Goal: Task Accomplishment & Management: Manage account settings

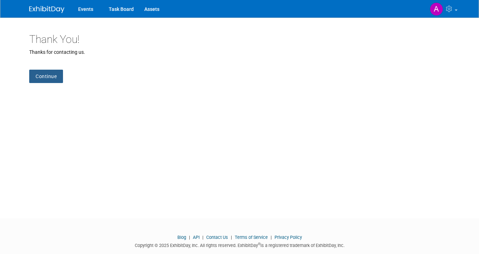
click at [45, 76] on link "Continue" at bounding box center [46, 76] width 34 height 13
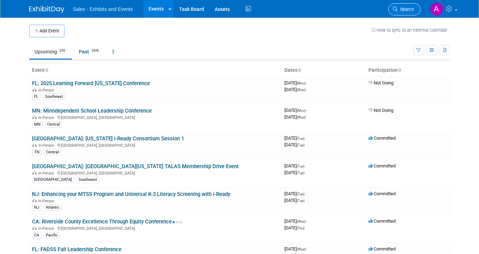
click at [410, 9] on span "Search" at bounding box center [405, 9] width 16 height 5
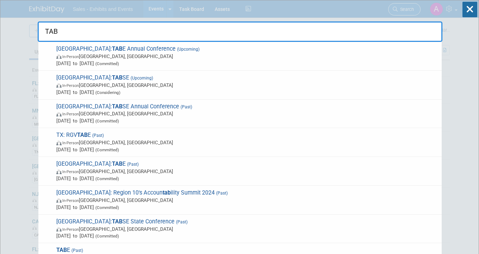
type input "TABE"
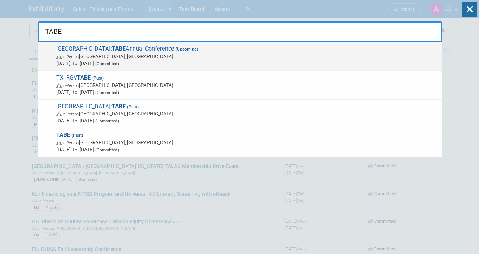
click at [128, 51] on span "TX: TABE Annual Conference (Upcoming) In-Person [GEOGRAPHIC_DATA], [GEOGRAPHIC_…" at bounding box center [246, 55] width 384 height 21
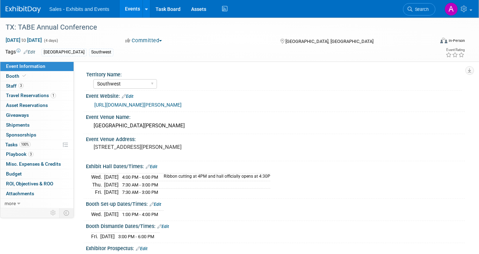
select select "Southwest"
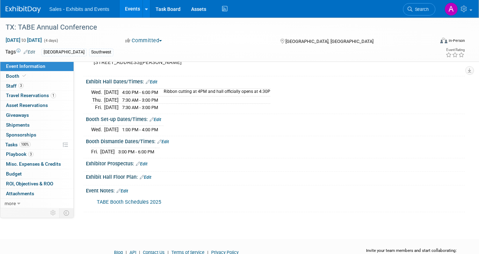
scroll to position [118, 0]
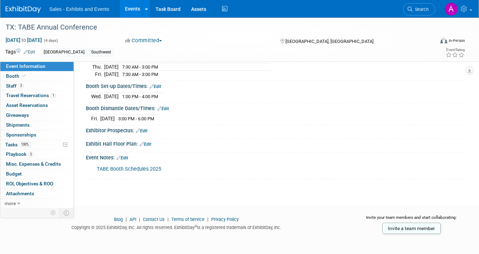
click at [131, 167] on link "TABE Booth Schedules 2025" at bounding box center [129, 169] width 64 height 6
click at [128, 155] on link "Edit" at bounding box center [122, 157] width 12 height 5
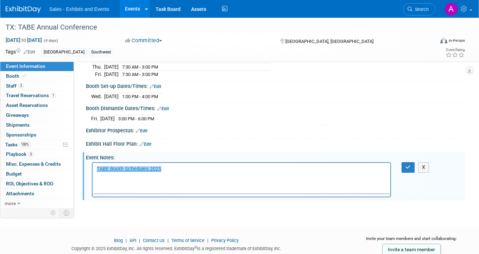
scroll to position [0, 0]
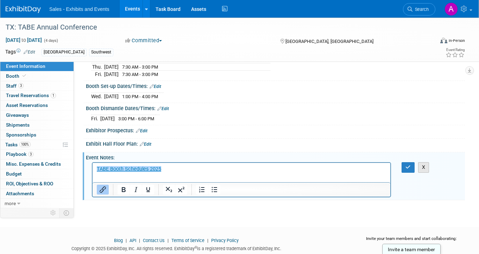
click at [424, 165] on button "X" at bounding box center [423, 167] width 11 height 10
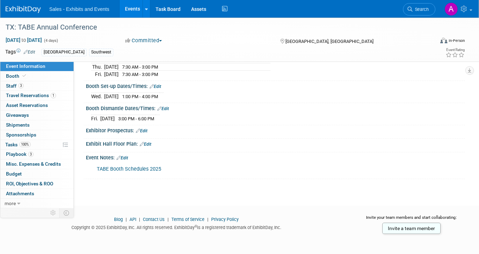
click at [126, 155] on link "Edit" at bounding box center [122, 157] width 12 height 5
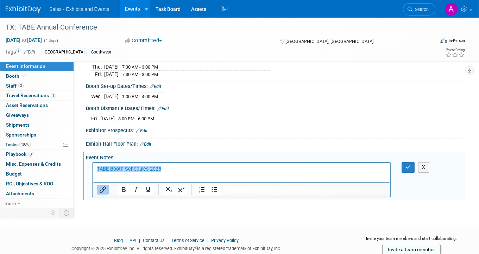
click at [171, 170] on p "﻿TABE Booth Schedules 2025" at bounding box center [241, 169] width 289 height 7
click at [171, 170] on p "TABE Booth Schedules 2025﻿" at bounding box center [241, 169] width 289 height 7
paste body "Rich Text Area. Press ALT-0 for help."
click at [405, 165] on icon "button" at bounding box center [407, 167] width 5 height 5
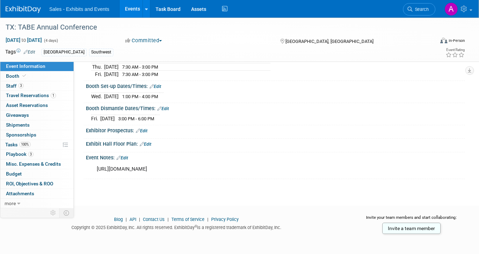
click at [128, 169] on div "https://docs.google.com/spreadsheets/d/1BB3mWE8QlDogzFnCeF8DbHbdR5gIFiM5306m3FT…" at bounding box center [241, 169] width 299 height 14
click at [128, 157] on link "Edit" at bounding box center [122, 157] width 12 height 5
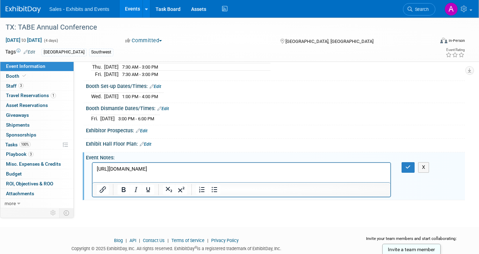
click at [146, 168] on p "https://docs.google.com/spreadsheets/d/1BB3mWE8QlDogzFnCeF8DbHbdR5gIFiM5306m3FT…" at bounding box center [241, 169] width 289 height 7
click at [99, 193] on button "Insert/edit link" at bounding box center [103, 190] width 12 height 10
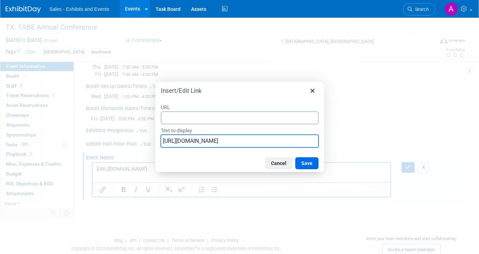
click at [211, 145] on input "https://docs.google.com/spreadsheets/d/1BB3mWE8QlDogzFnCeF8DbHbdR5gIFiM5306m3FT…" at bounding box center [240, 141] width 158 height 13
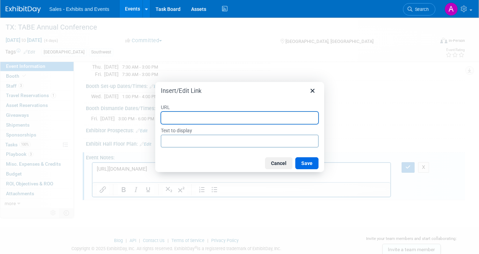
click at [195, 116] on input "URL" at bounding box center [240, 118] width 158 height 13
paste input "https://docs.google.com/spreadsheets/d/1BB3mWE8QlDogzFnCeF8DbHbdR5gIFiM5306m3FT…"
type input "https://docs.google.com/spreadsheets/d/1BB3mWE8QlDogzFnCeF8DbHbdR5gIFiM5306m3FT…"
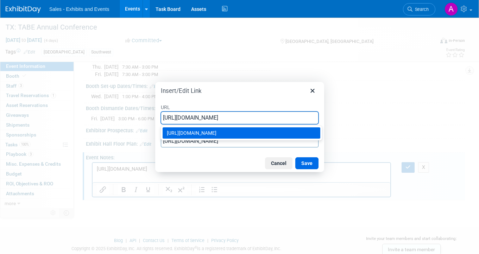
type input "https://docs.google.com/spreadsheets/d/1BB3mWE8QlDogzFnCeF8DbHbdR5gIFiM5306m3FT…"
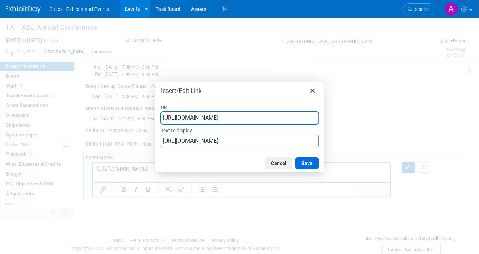
click at [205, 164] on div "Cancel Save" at bounding box center [239, 163] width 169 height 18
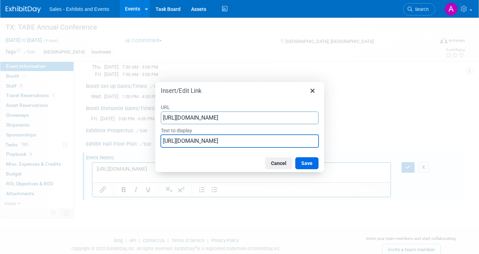
click at [210, 144] on input "https://docs.google.com/spreadsheets/d/1BB3mWE8QlDogzFnCeF8DbHbdR5gIFiM5306m3FT…" at bounding box center [240, 141] width 158 height 13
type input "2025 Booth Schedule"
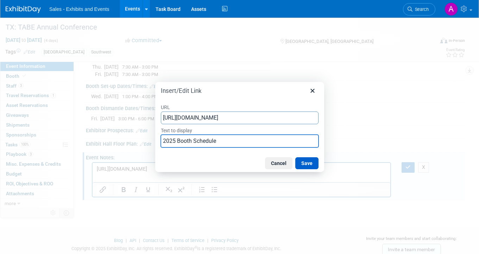
click at [316, 162] on button "Save" at bounding box center [306, 163] width 23 height 12
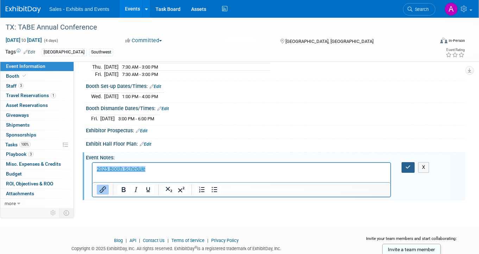
click at [402, 162] on button "button" at bounding box center [407, 167] width 13 height 10
